Goal: Information Seeking & Learning: Learn about a topic

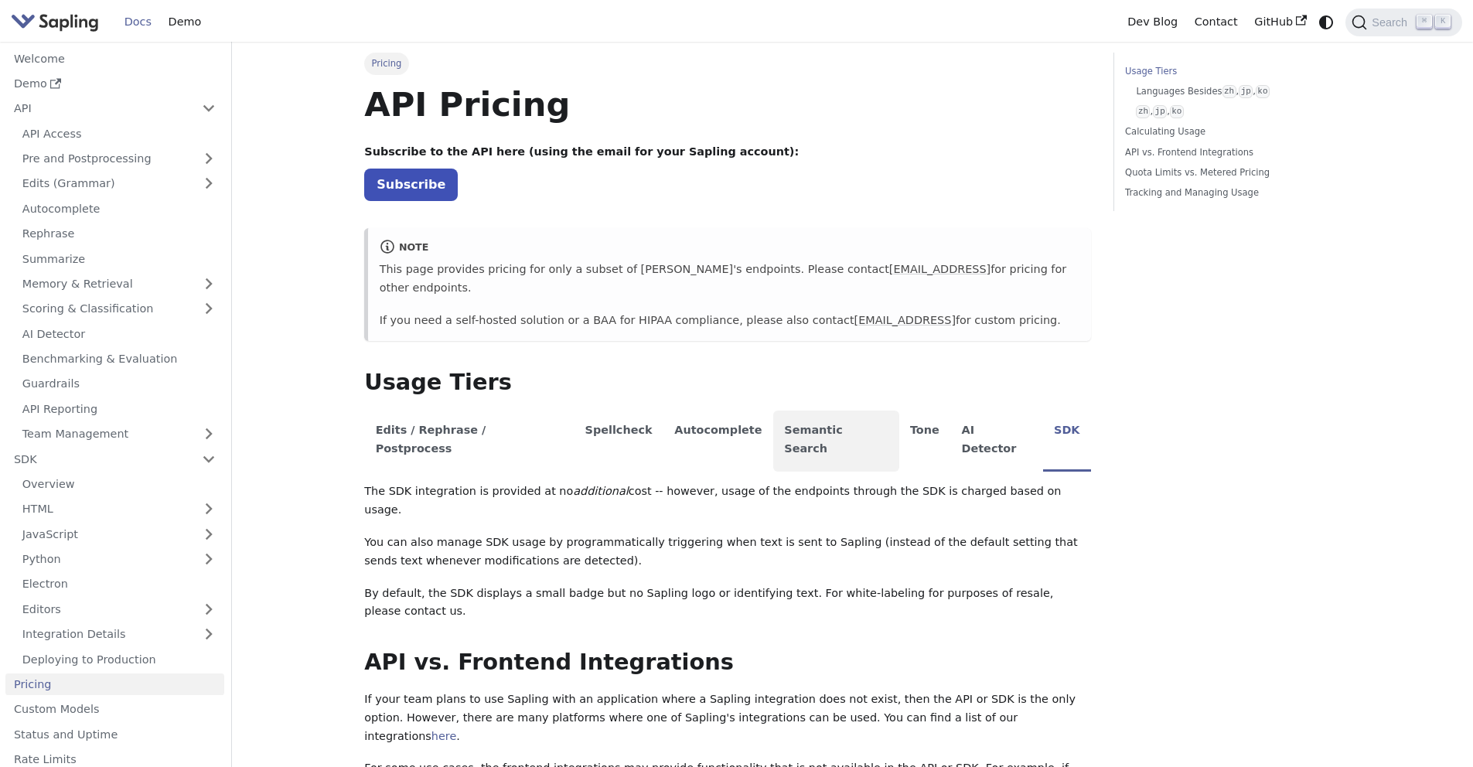
click at [804, 411] on li "Semantic Search" at bounding box center [836, 441] width 126 height 61
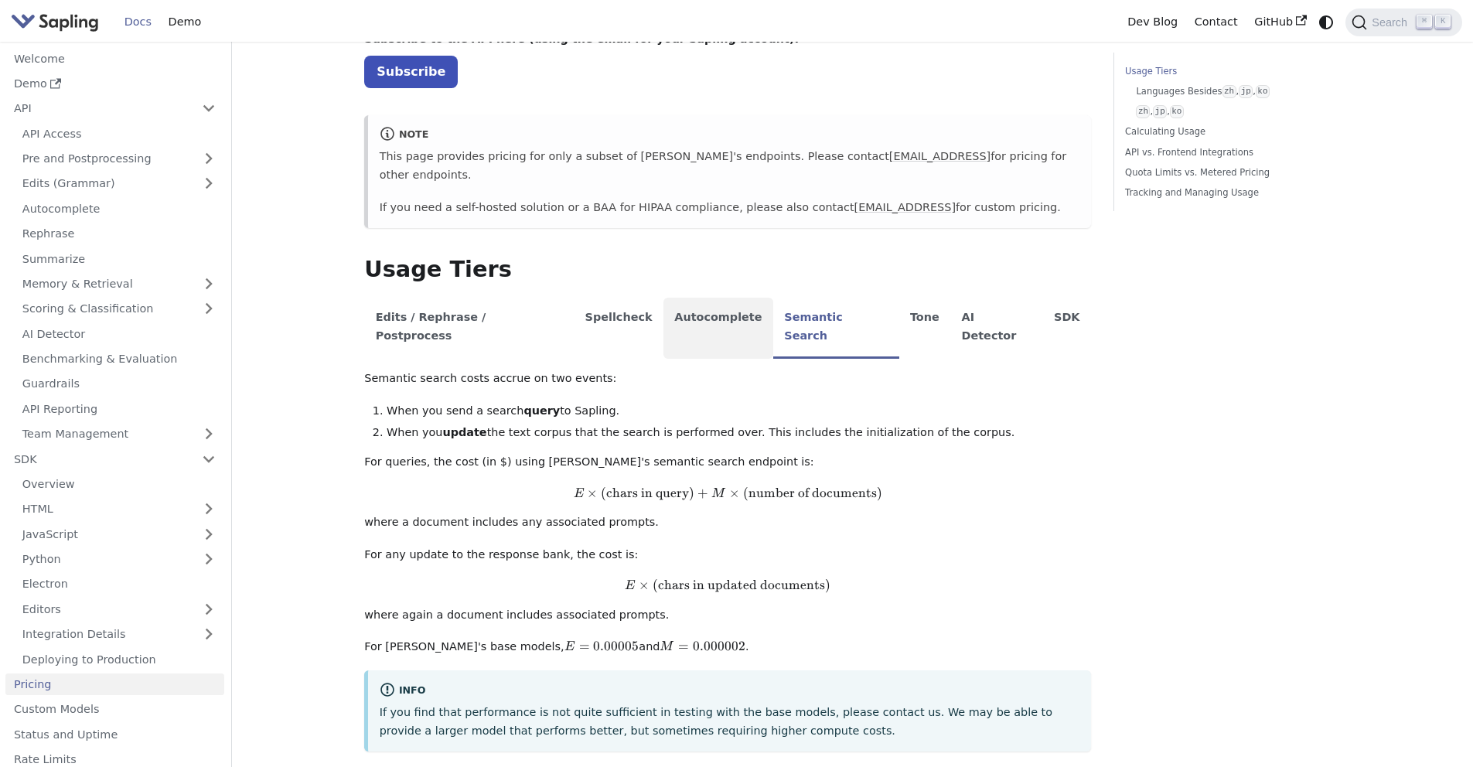
scroll to position [142, 0]
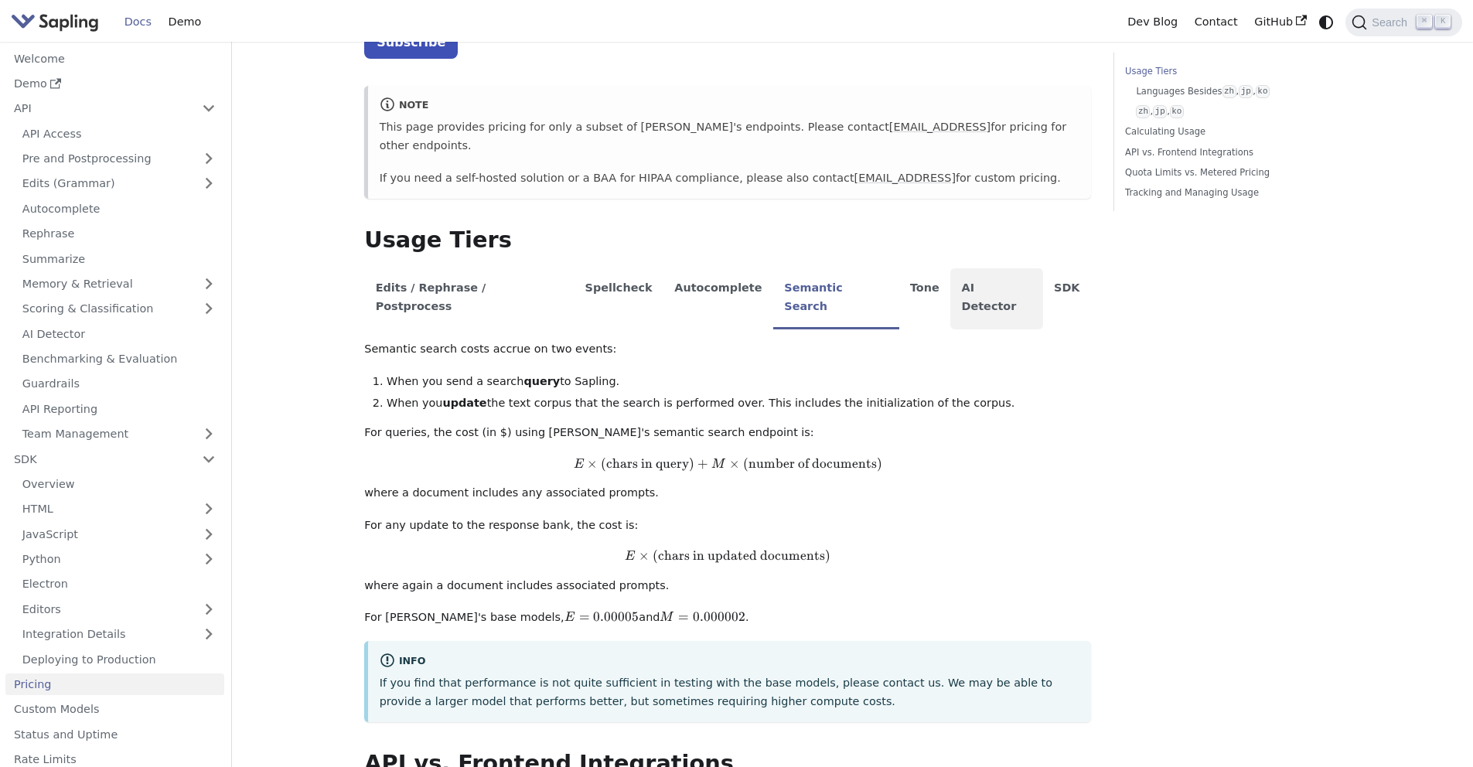
click at [951, 268] on li "AI Detector" at bounding box center [997, 298] width 93 height 61
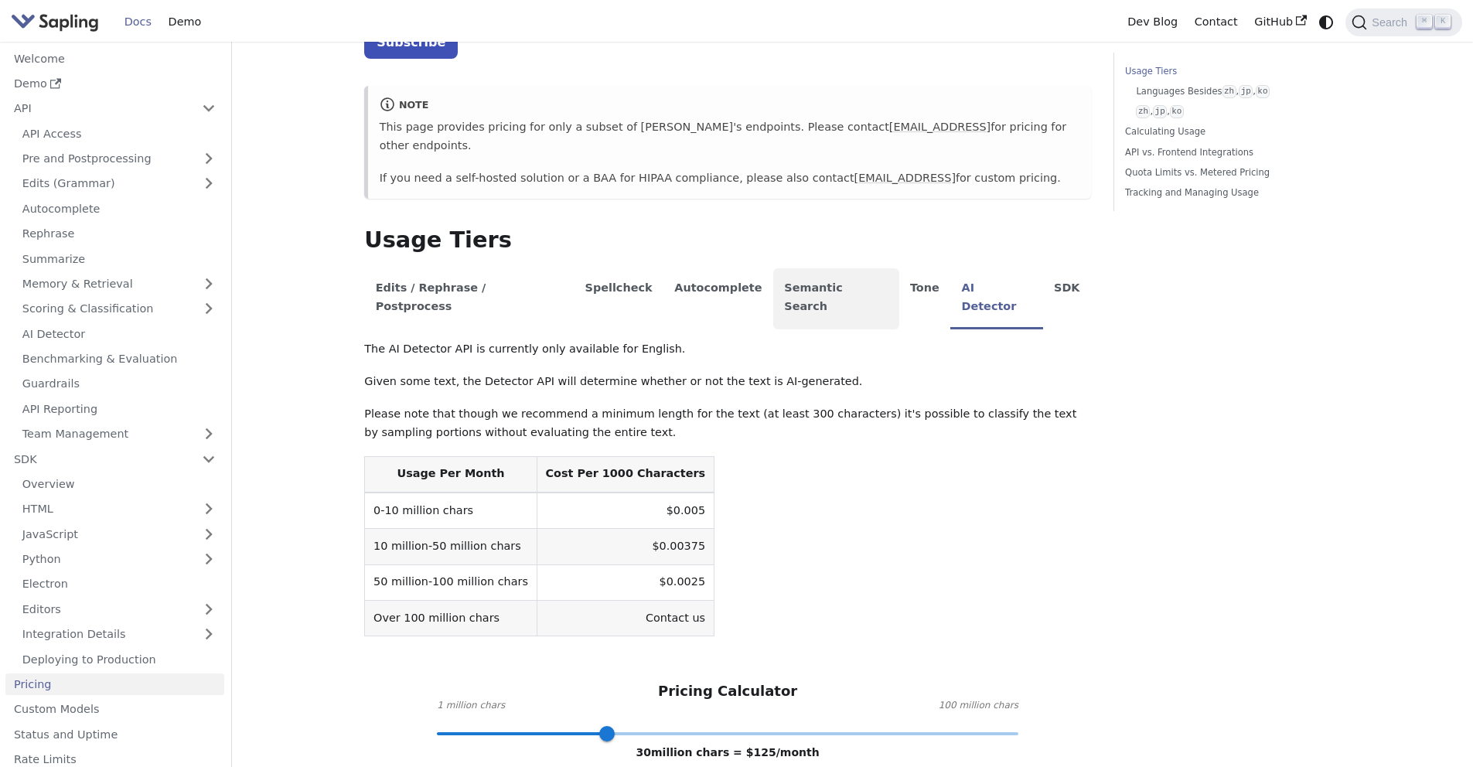
click at [804, 269] on li "Semantic Search" at bounding box center [836, 298] width 126 height 61
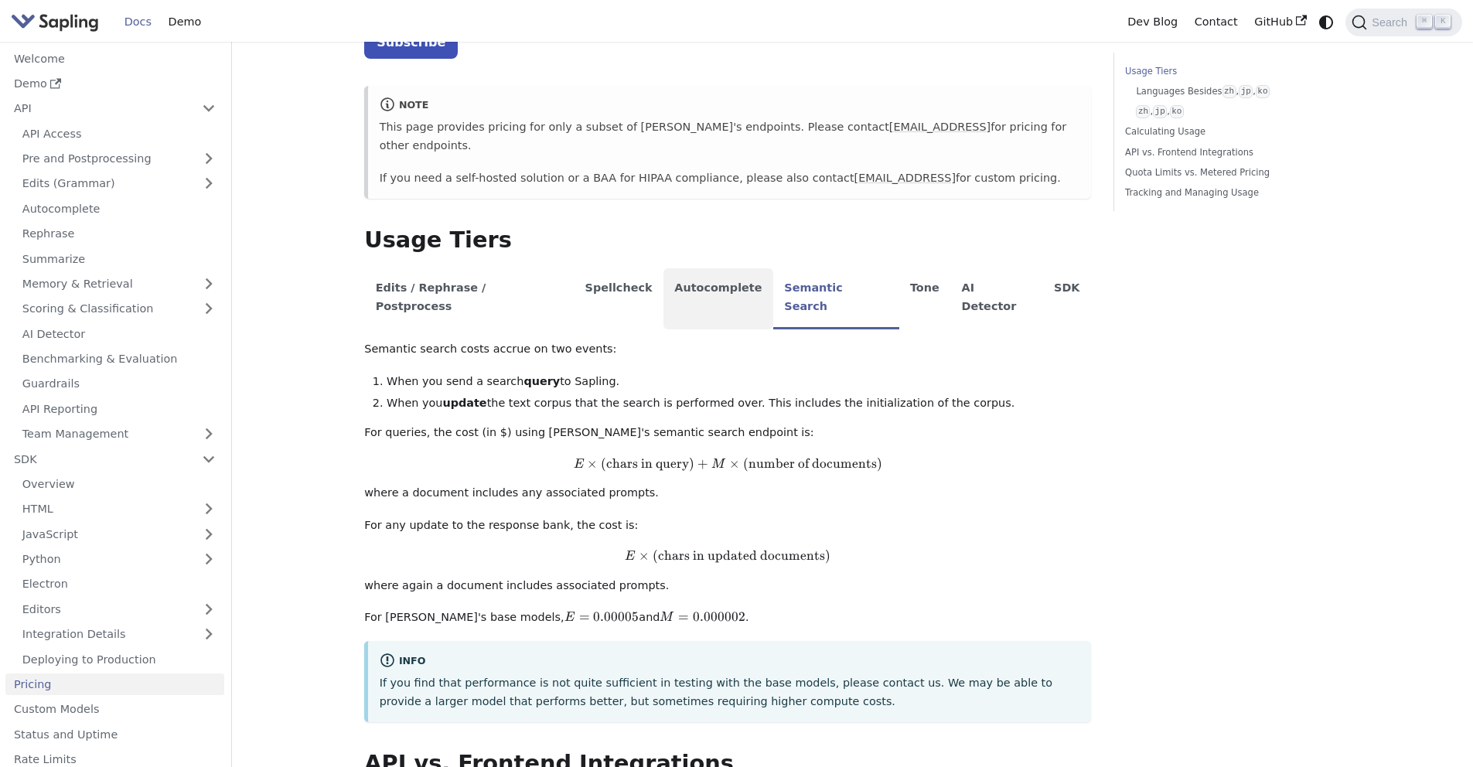
click at [664, 268] on li "Autocomplete" at bounding box center [719, 298] width 110 height 61
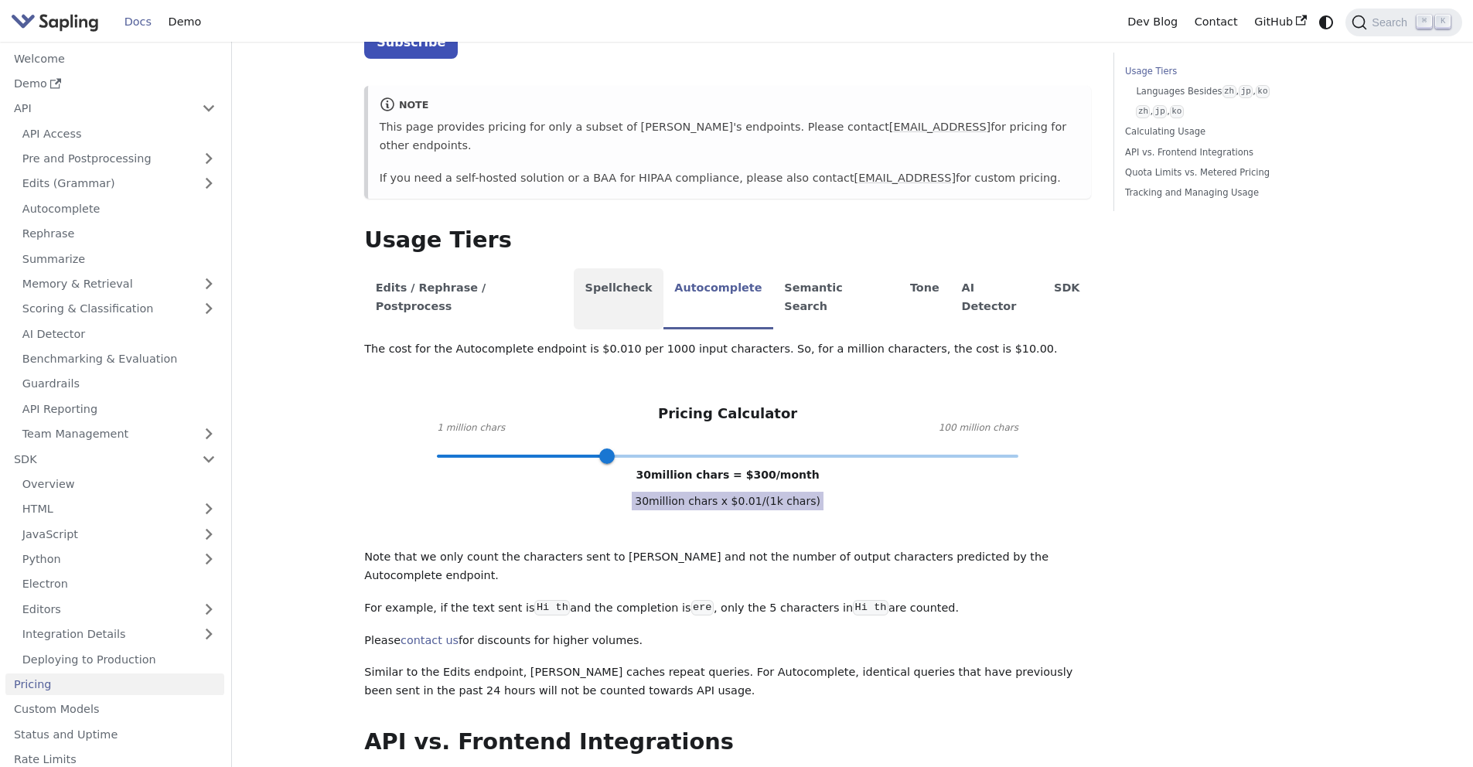
click at [586, 268] on li "Spellcheck" at bounding box center [619, 298] width 90 height 61
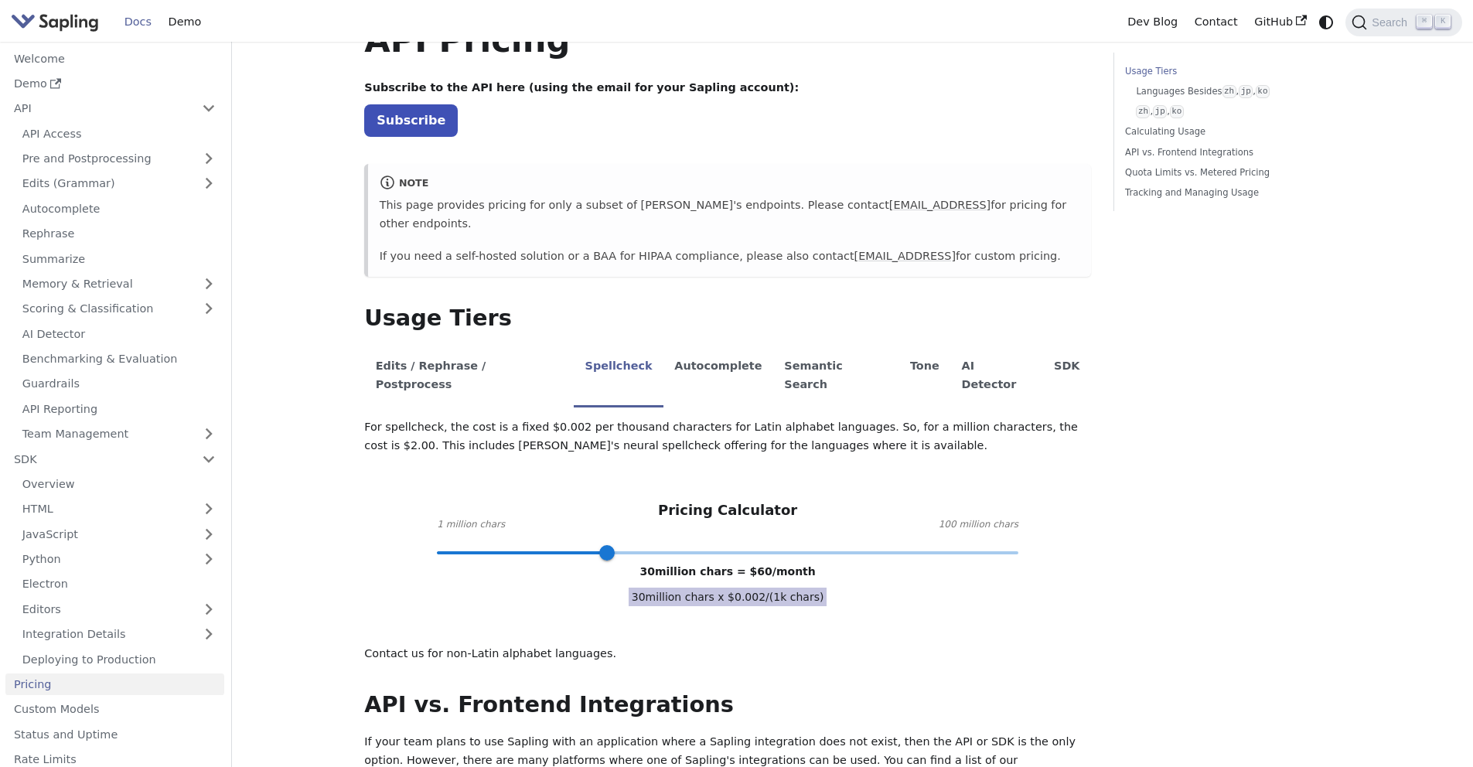
scroll to position [0, 0]
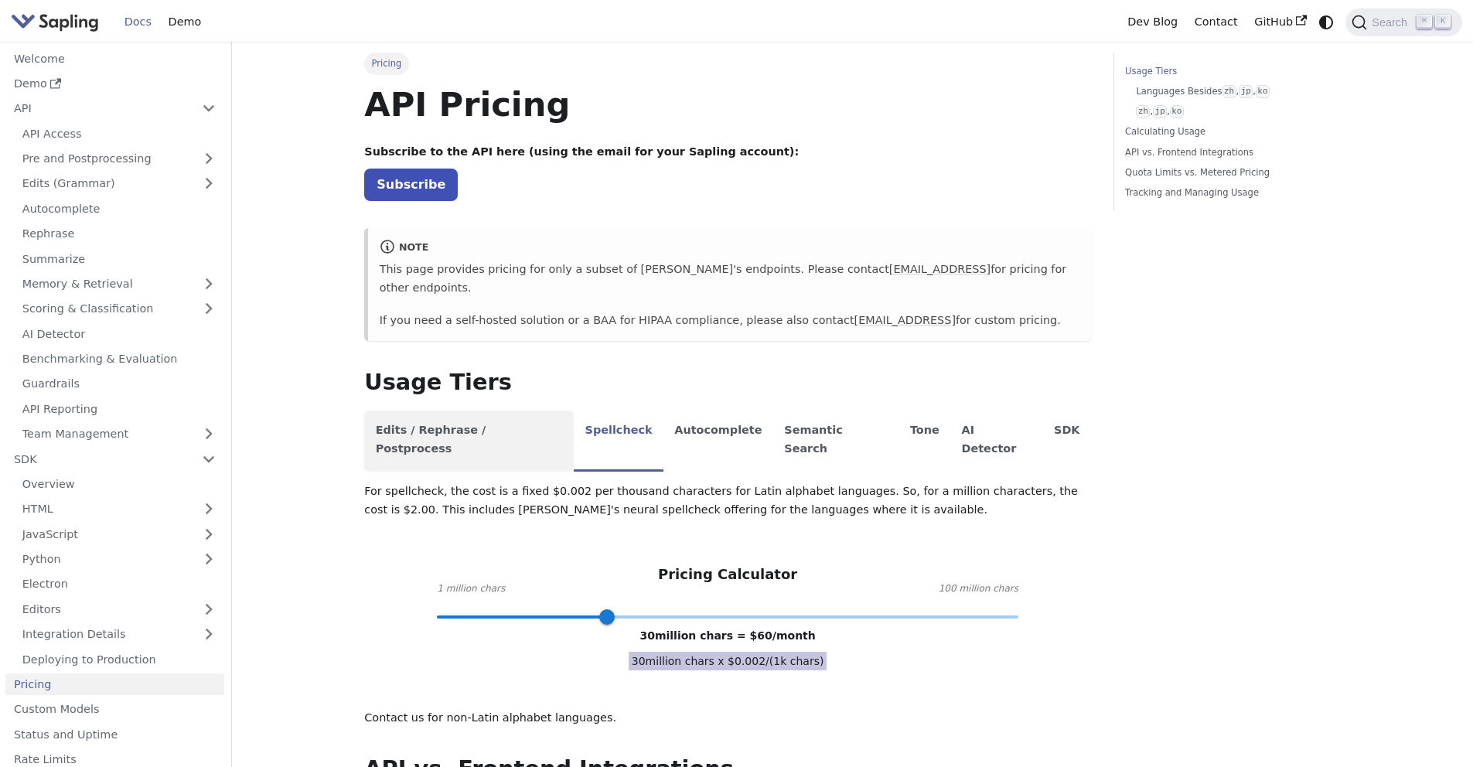
click at [485, 421] on li "Edits / Rephrase / Postprocess" at bounding box center [469, 441] width 210 height 61
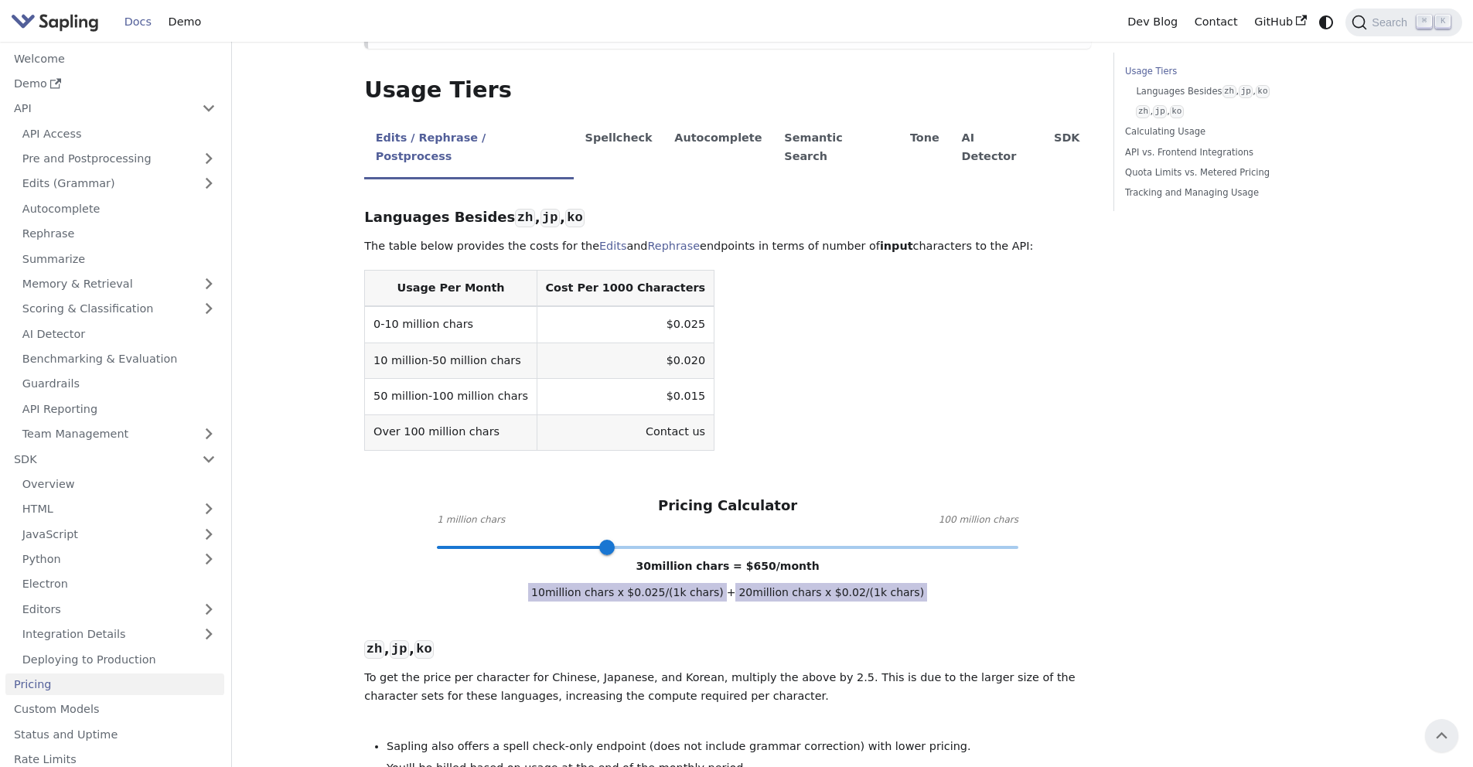
scroll to position [242, 0]
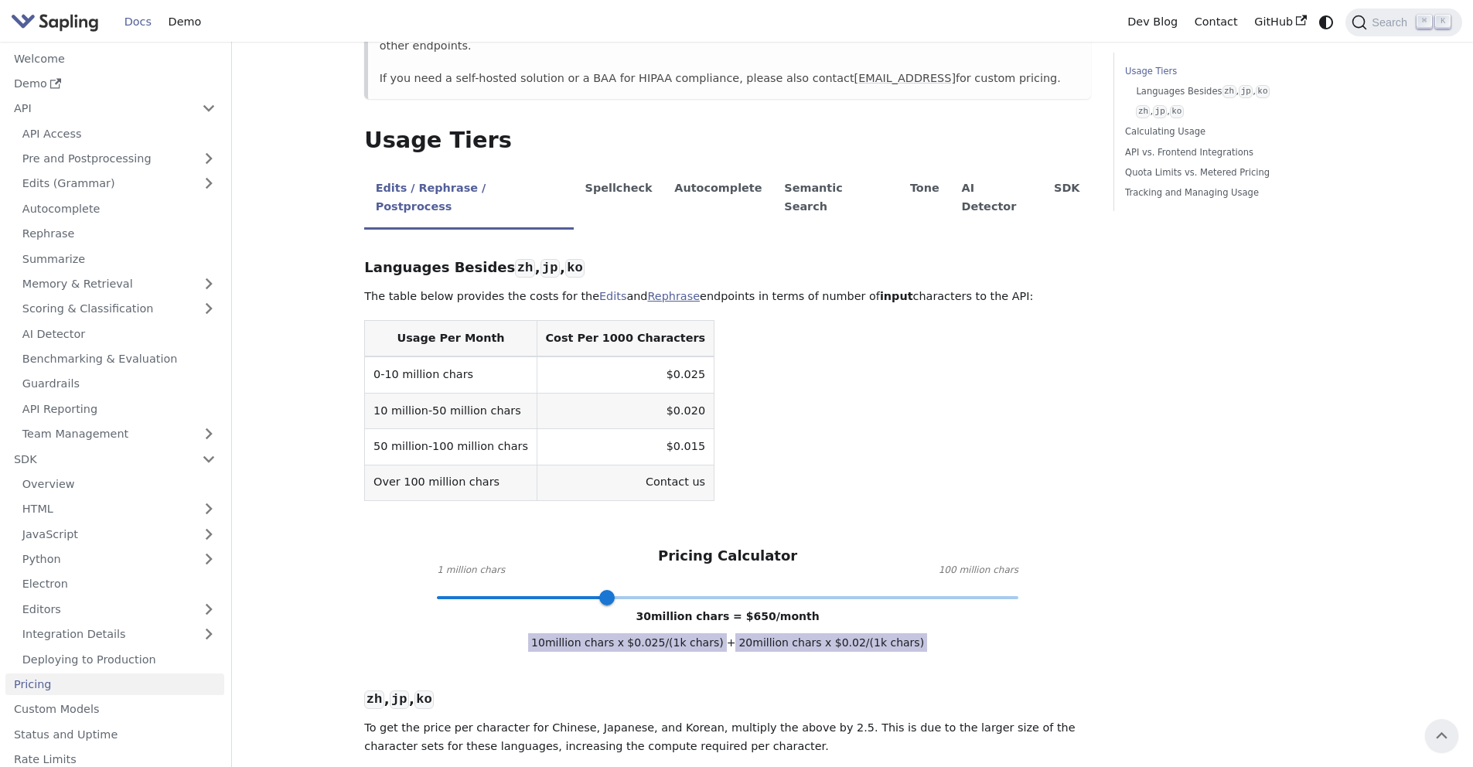
click at [668, 290] on link "Rephrase" at bounding box center [673, 296] width 53 height 12
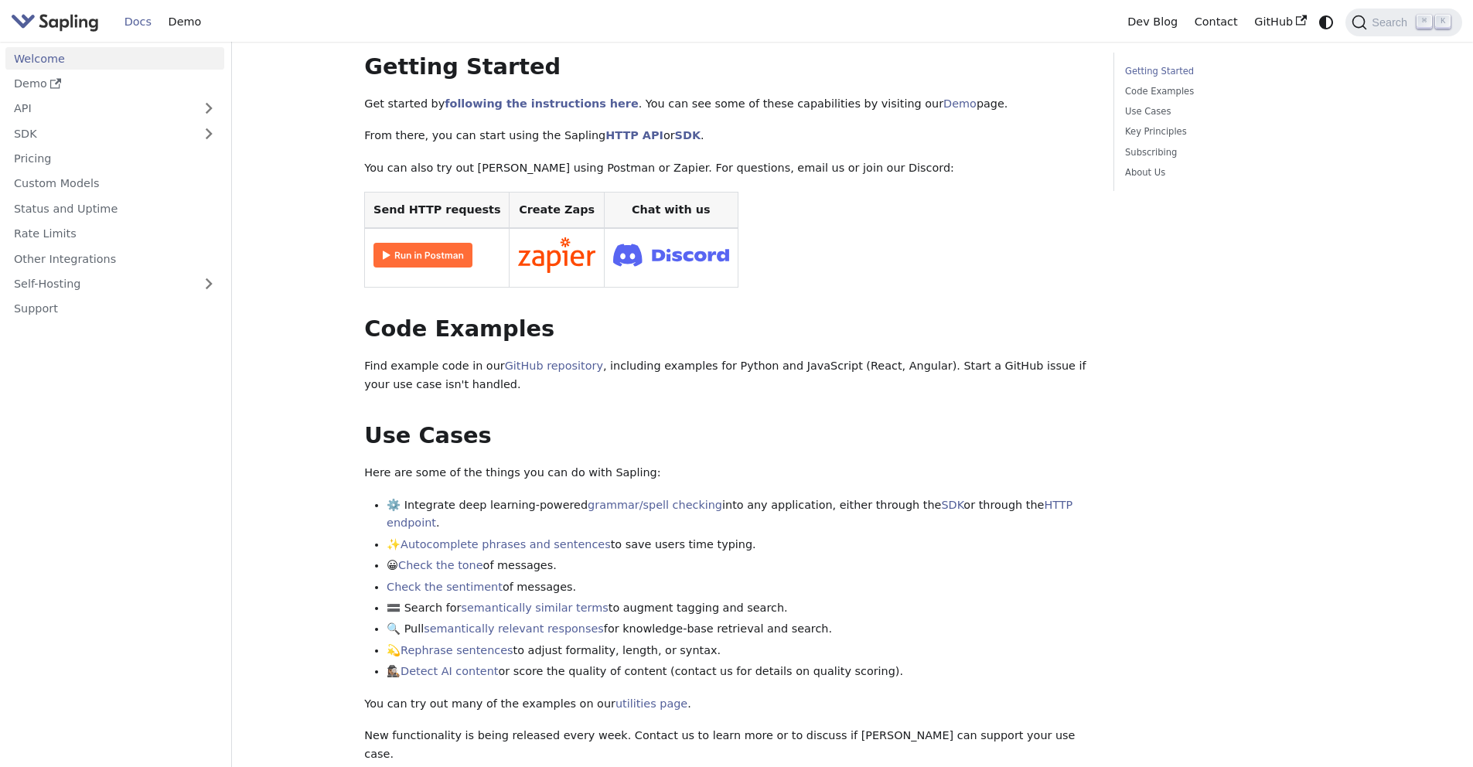
scroll to position [238, 0]
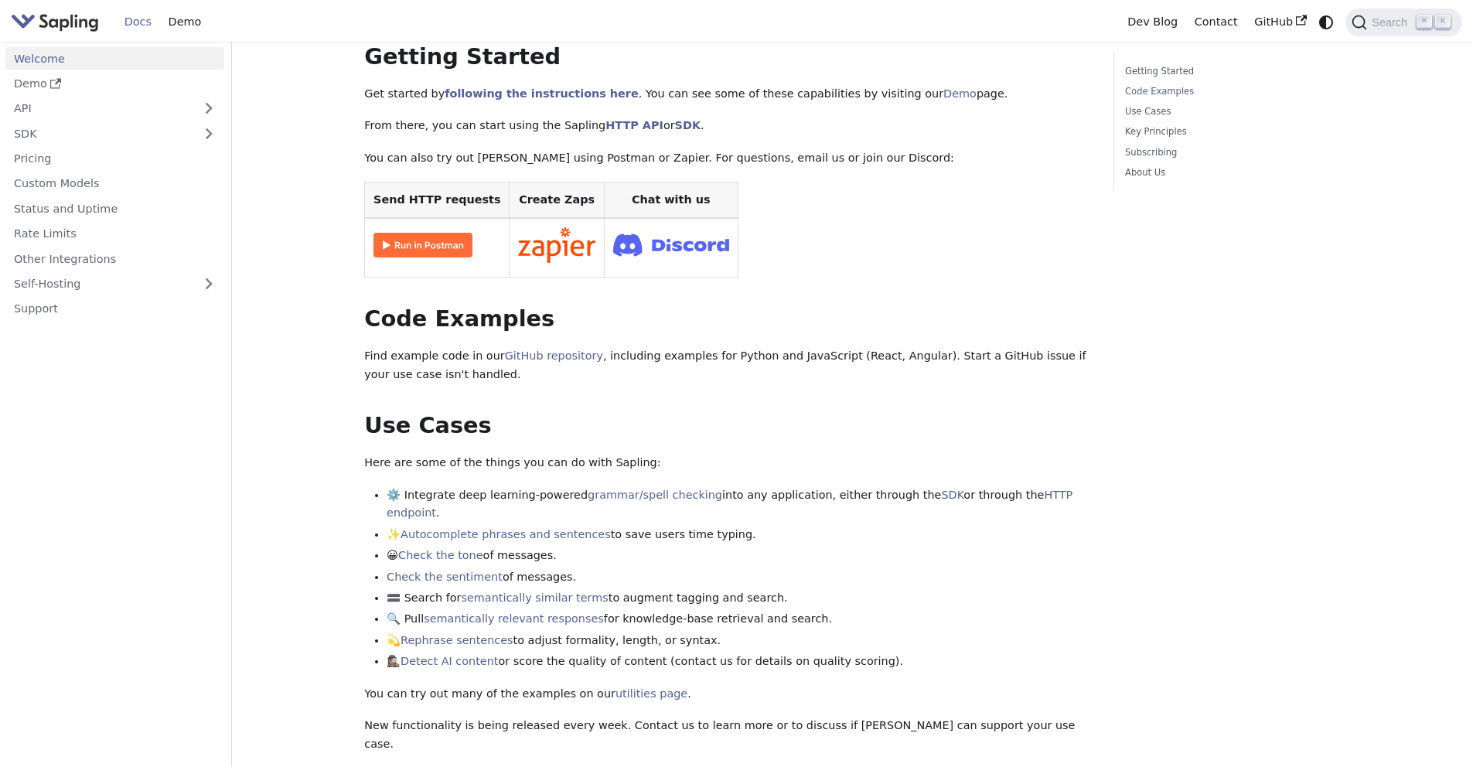
click at [770, 487] on li "⚙️ Integrate deep learning-powered grammar/spell checking into any application,…" at bounding box center [739, 505] width 705 height 37
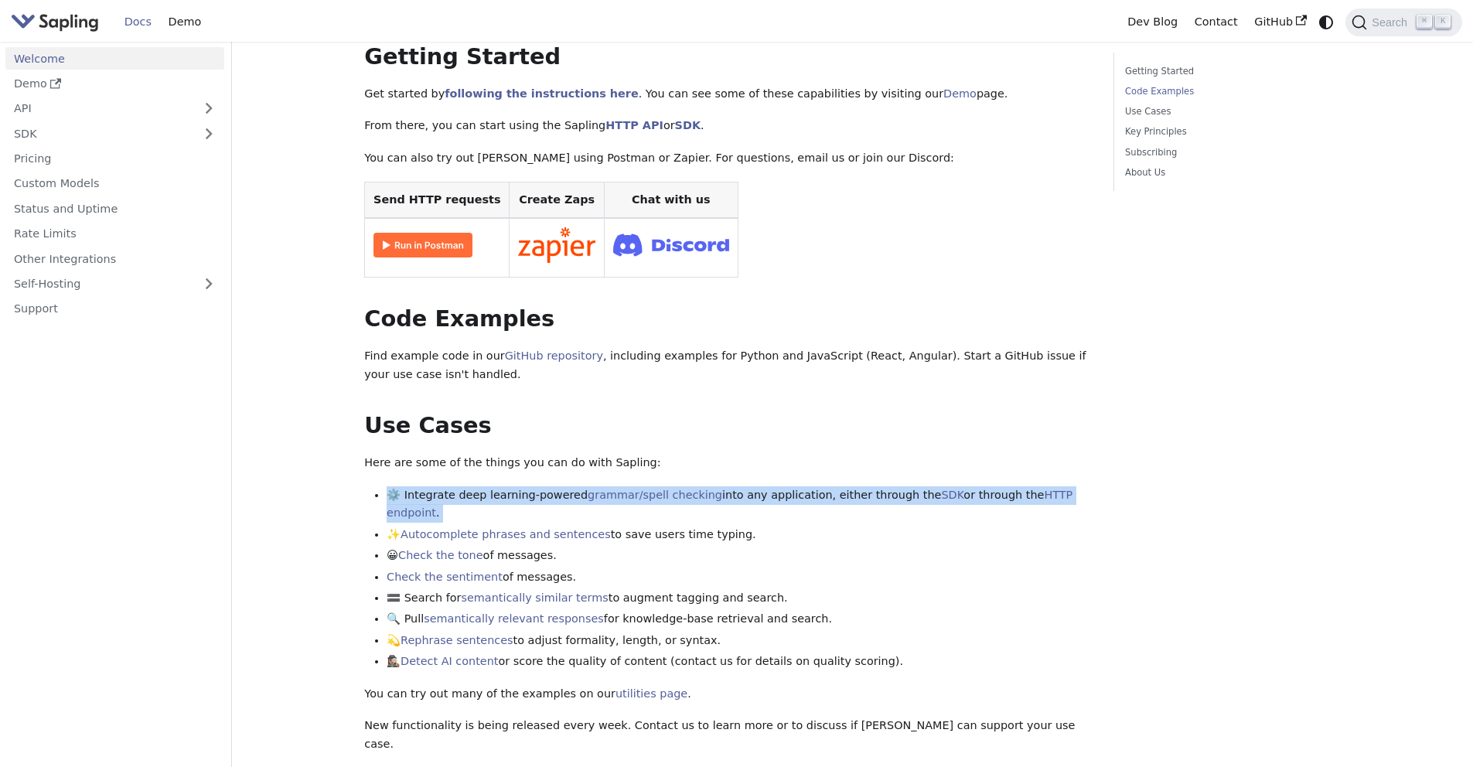
click at [770, 487] on li "⚙️ Integrate deep learning-powered grammar/spell checking into any application,…" at bounding box center [739, 505] width 705 height 37
click at [617, 489] on link "grammar/spell checking" at bounding box center [655, 495] width 135 height 12
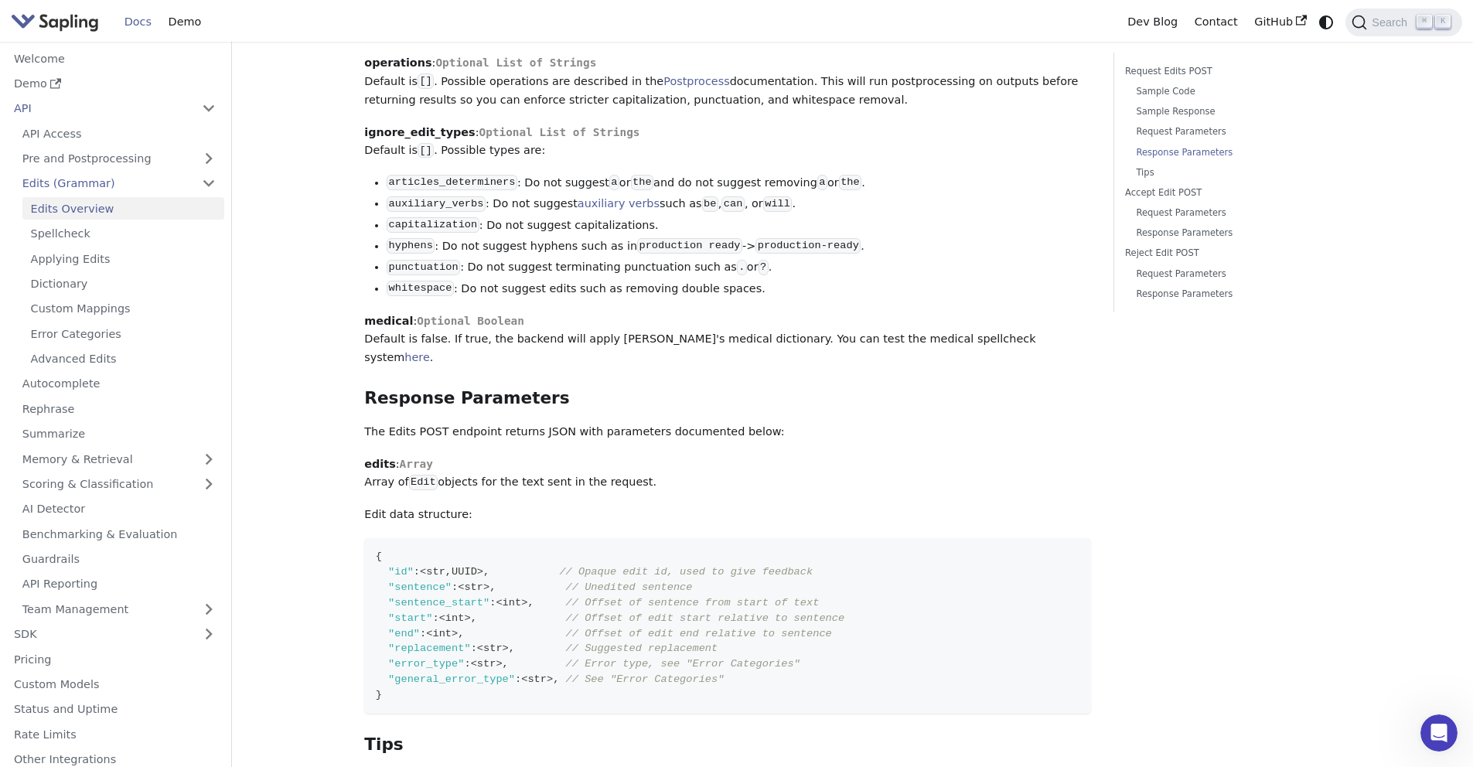
scroll to position [2186, 0]
